Goal: Task Accomplishment & Management: Use online tool/utility

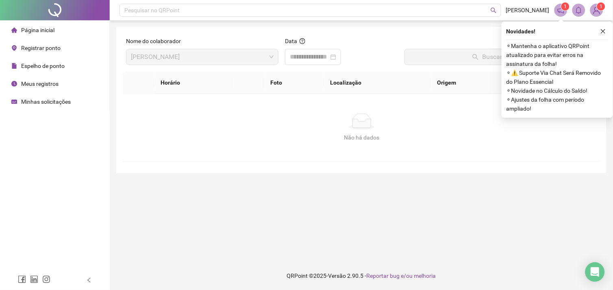
click at [24, 47] on span "Registrar ponto" at bounding box center [40, 48] width 39 height 7
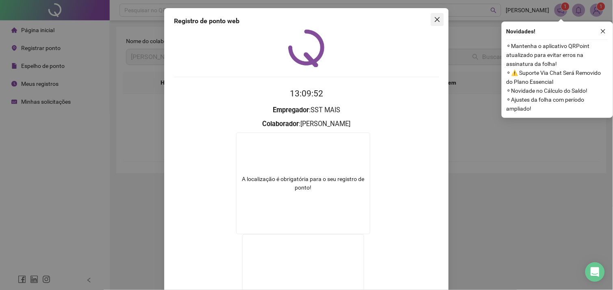
click at [436, 17] on icon "close" at bounding box center [437, 19] width 5 height 5
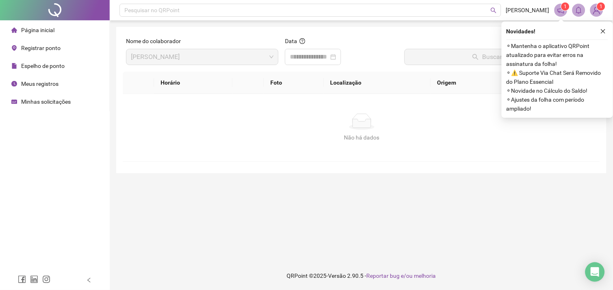
click at [25, 52] on div "Registrar ponto" at bounding box center [35, 48] width 49 height 16
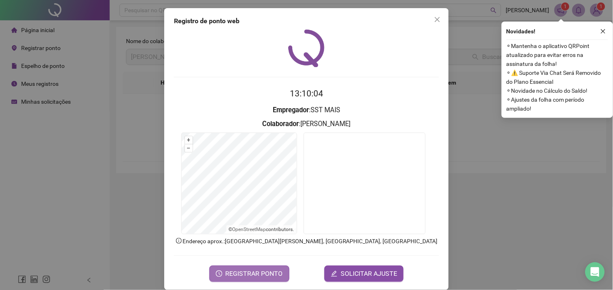
click at [259, 274] on span "REGISTRAR PONTO" at bounding box center [254, 274] width 57 height 10
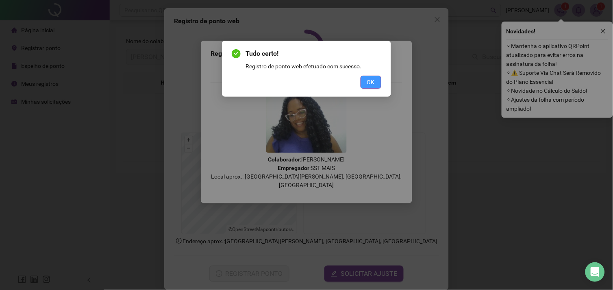
click at [364, 84] on button "OK" at bounding box center [371, 82] width 21 height 13
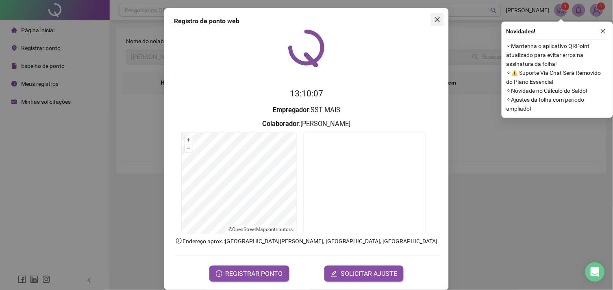
click at [434, 18] on icon "close" at bounding box center [437, 19] width 7 height 7
